Goal: Task Accomplishment & Management: Use online tool/utility

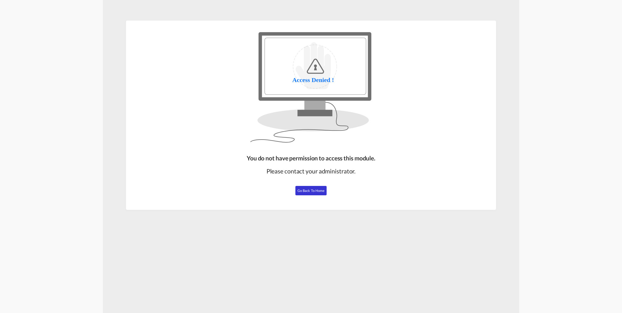
click at [310, 190] on span "Go Back to Home" at bounding box center [310, 190] width 27 height 4
click at [314, 191] on span "Go Back to Home" at bounding box center [310, 190] width 27 height 4
